Goal: Information Seeking & Learning: Learn about a topic

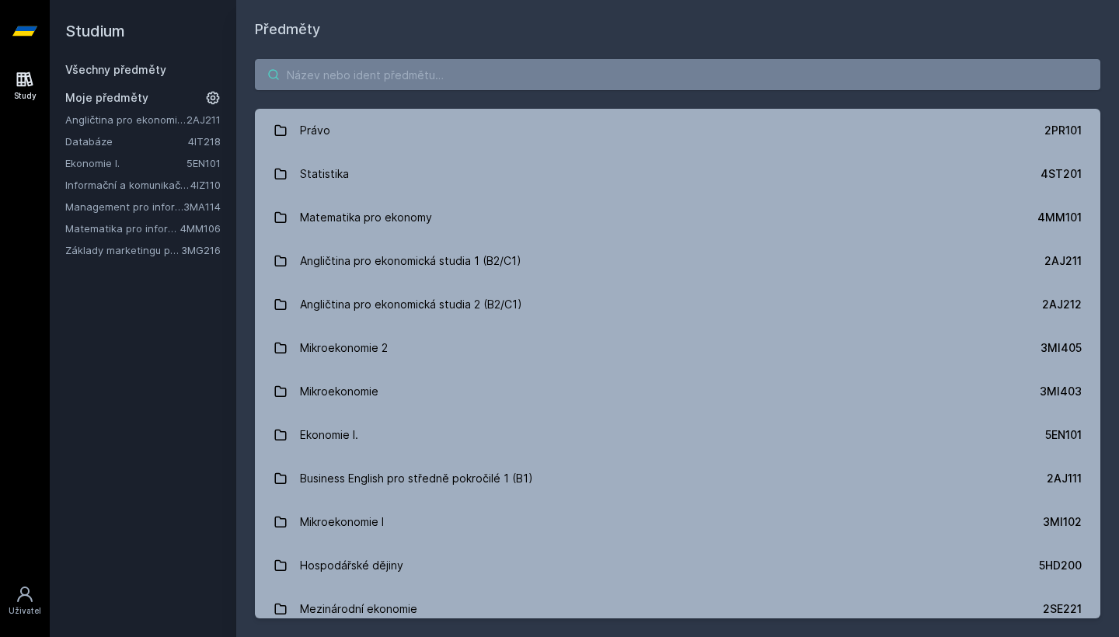
click at [731, 78] on input "search" at bounding box center [677, 74] width 845 height 31
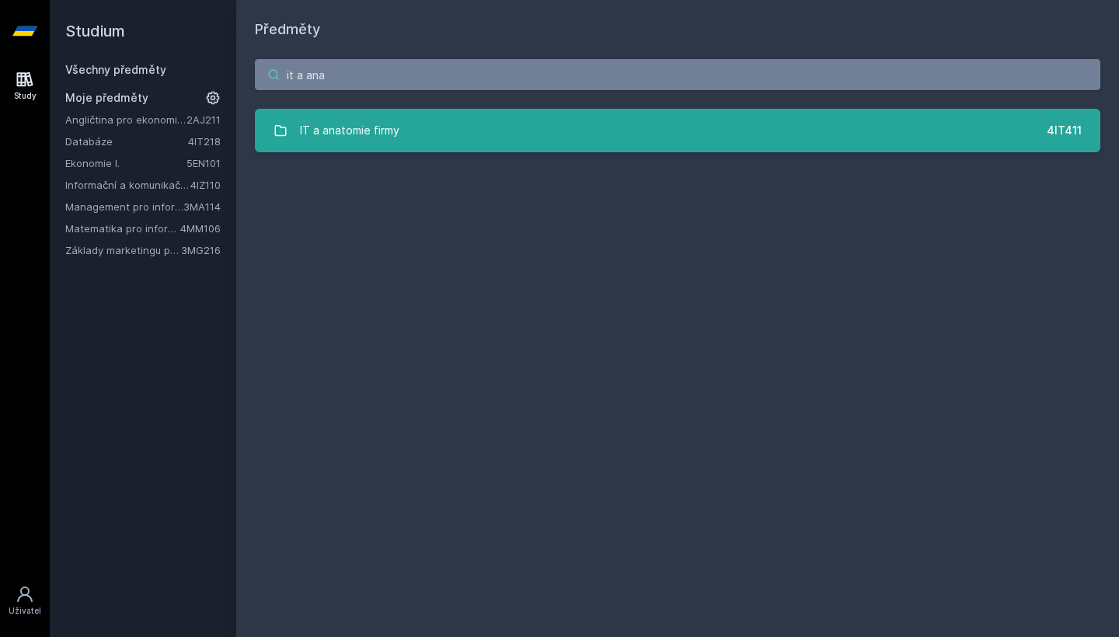
type input "it a ana"
click at [647, 124] on link "IT a anatomie firmy 4IT411" at bounding box center [677, 131] width 845 height 44
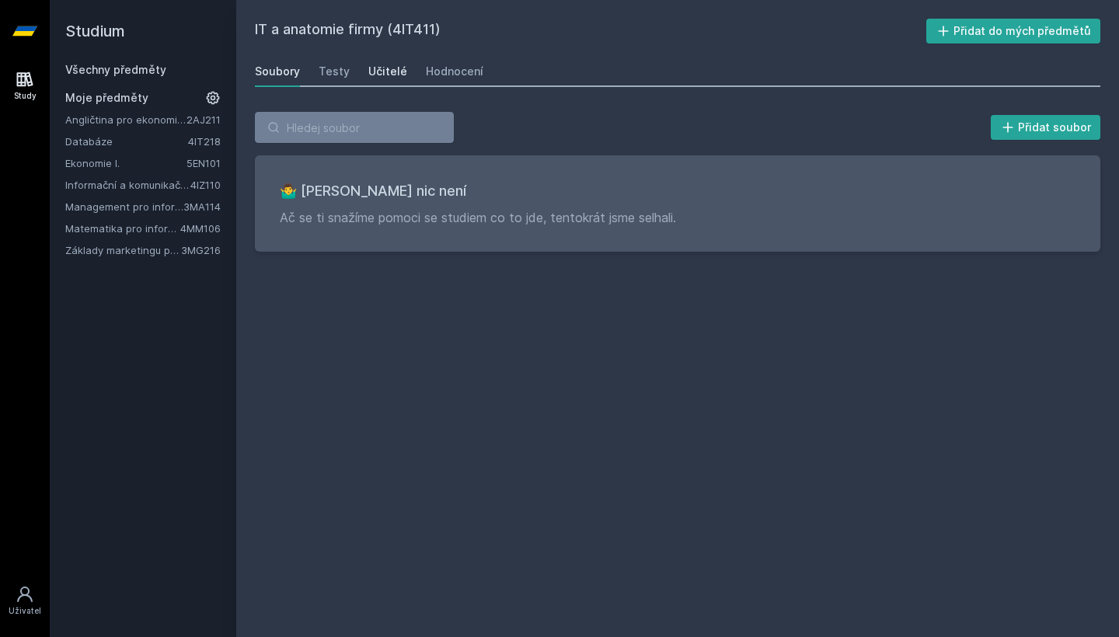
click at [386, 67] on div "Učitelé" at bounding box center [387, 72] width 39 height 16
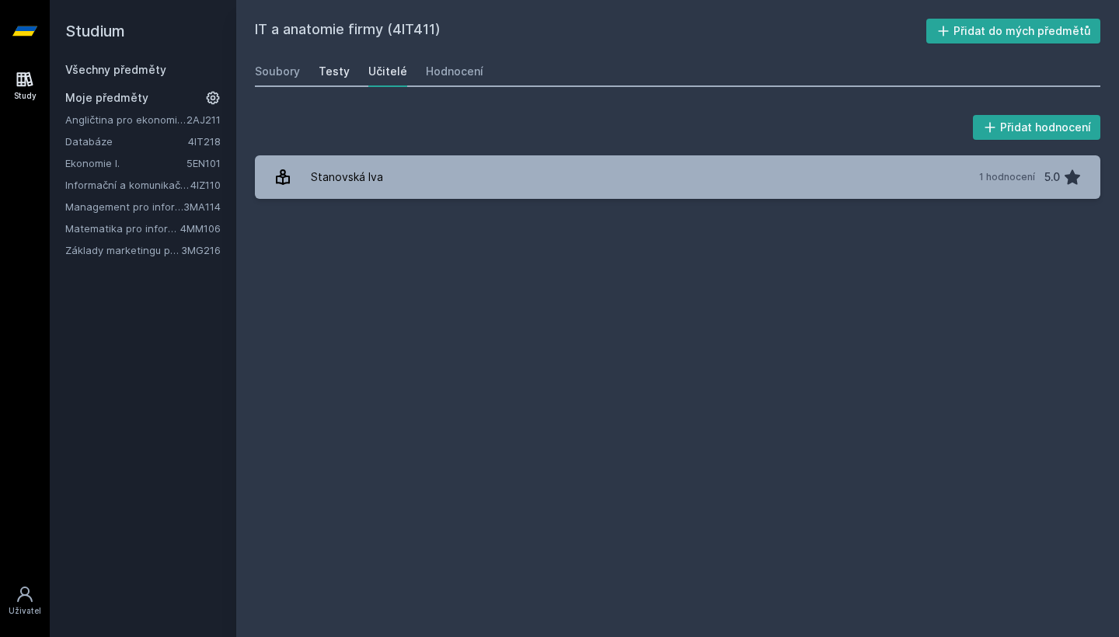
click at [336, 75] on div "Testy" at bounding box center [334, 72] width 31 height 16
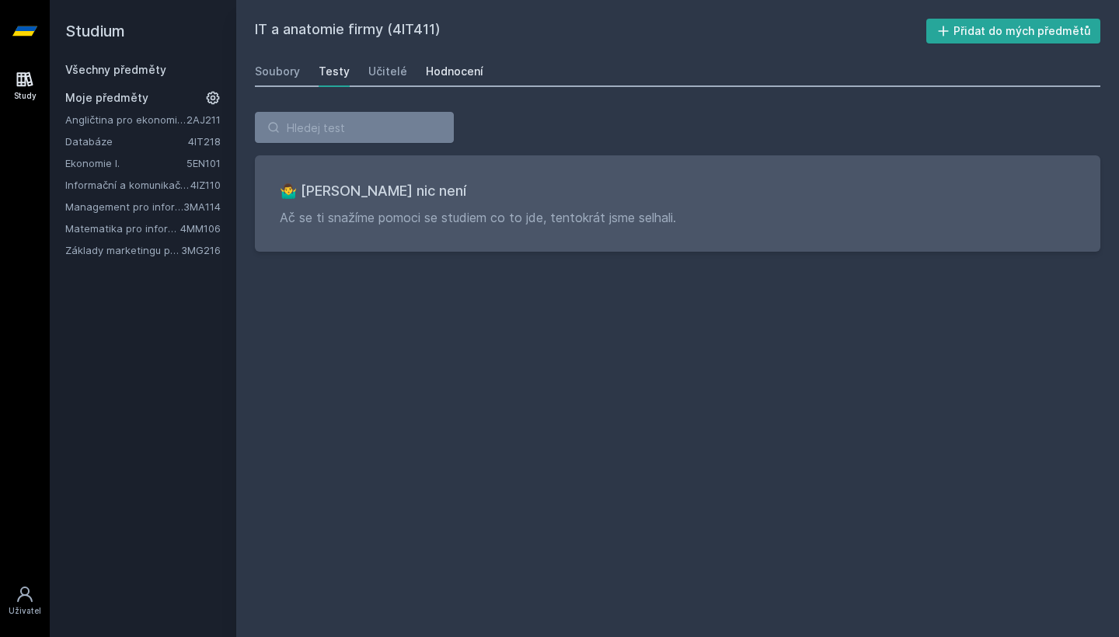
click at [457, 79] on link "Hodnocení" at bounding box center [454, 71] width 57 height 31
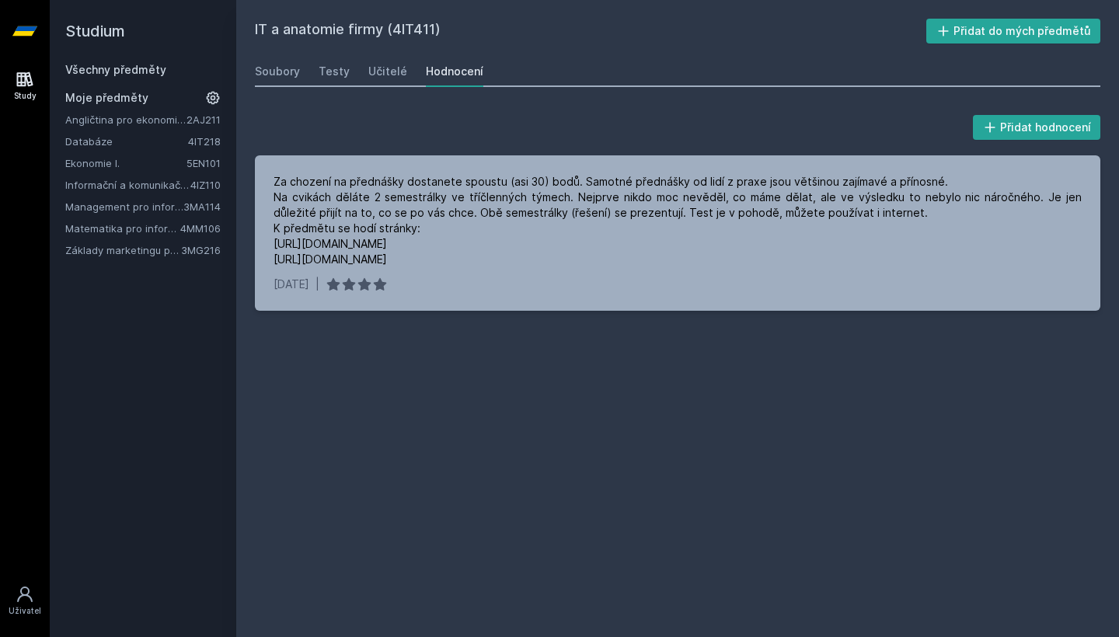
drag, startPoint x: 395, startPoint y: 30, endPoint x: 436, endPoint y: 30, distance: 41.2
click at [436, 30] on h2 "IT a anatomie firmy (4IT411)" at bounding box center [590, 31] width 671 height 25
copy h2 "4IT411"
